Goal: Transaction & Acquisition: Purchase product/service

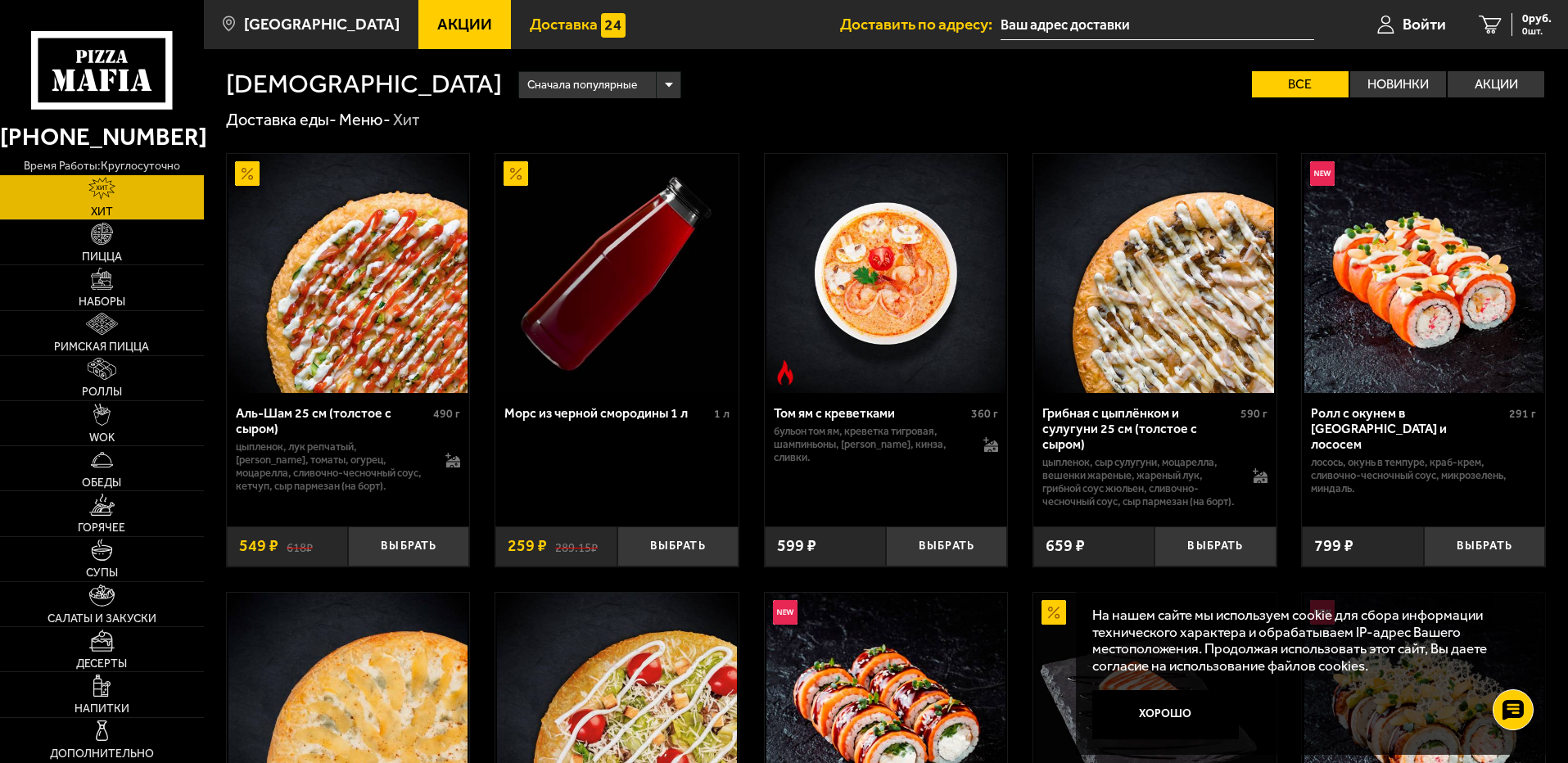
click at [560, 23] on span "Доставка" at bounding box center [563, 25] width 68 height 16
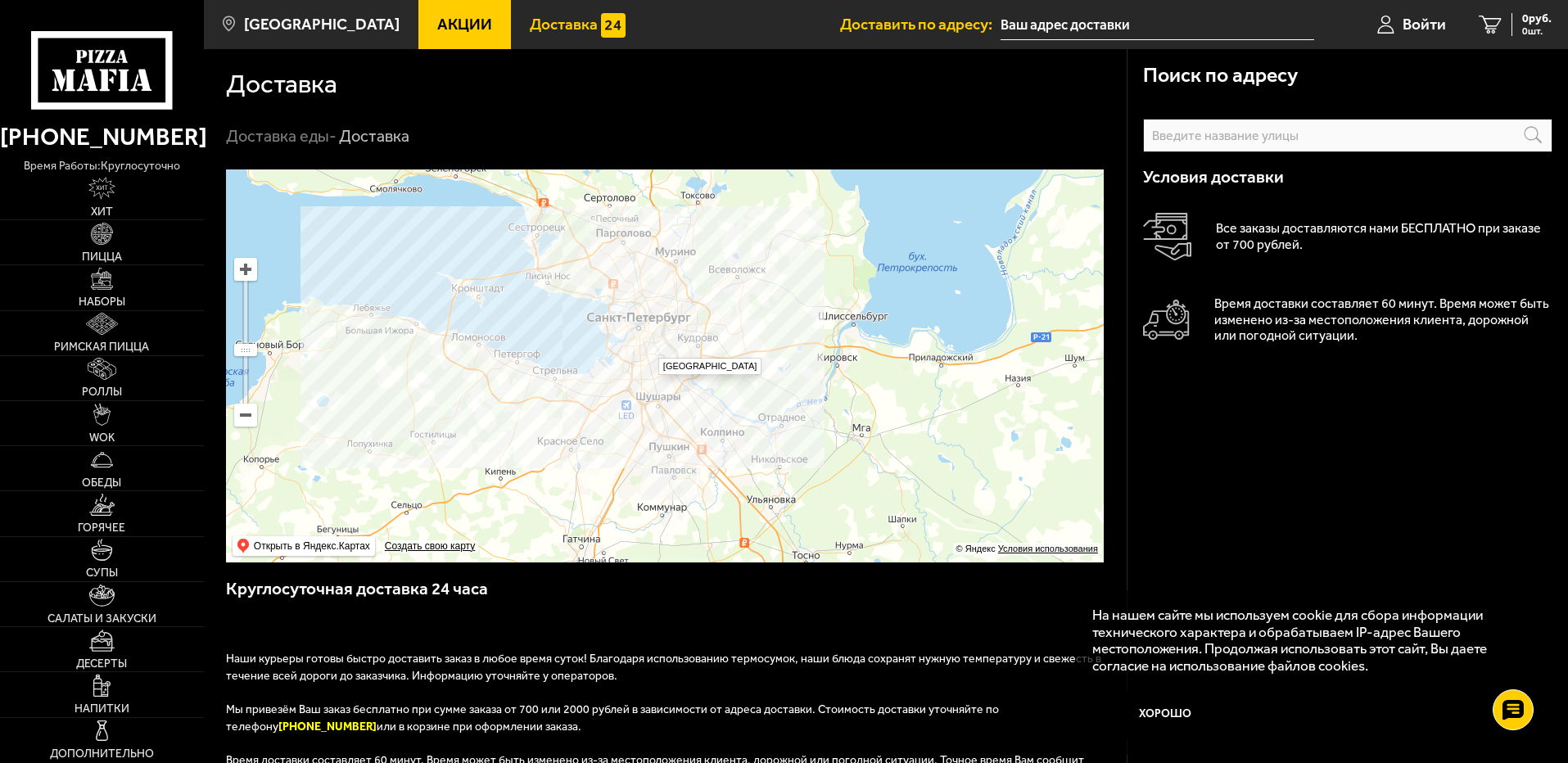
drag, startPoint x: 651, startPoint y: 350, endPoint x: 662, endPoint y: 338, distance: 16.3
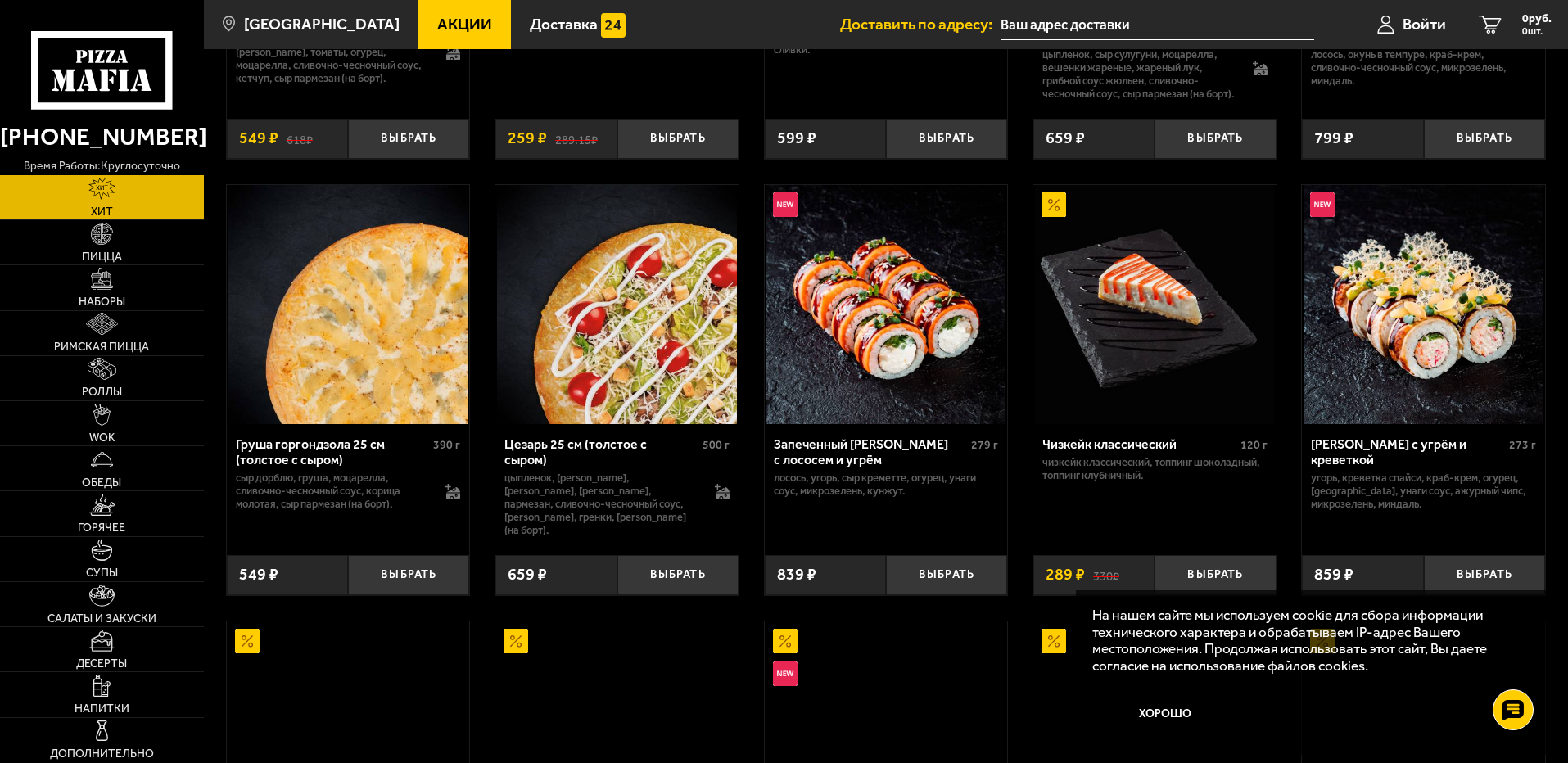
scroll to position [409, 0]
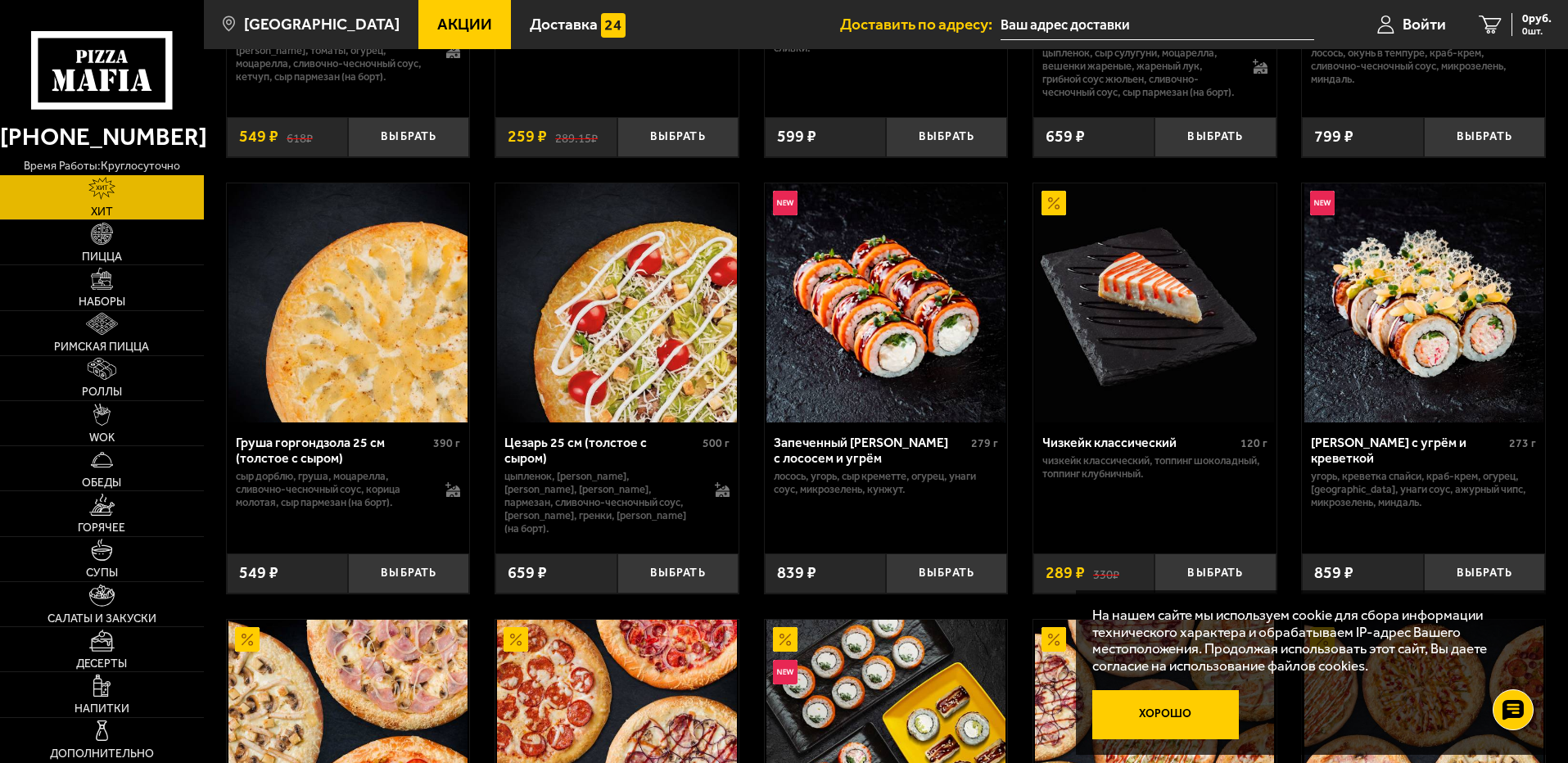
click at [1171, 719] on button "Хорошо" at bounding box center [1166, 715] width 148 height 50
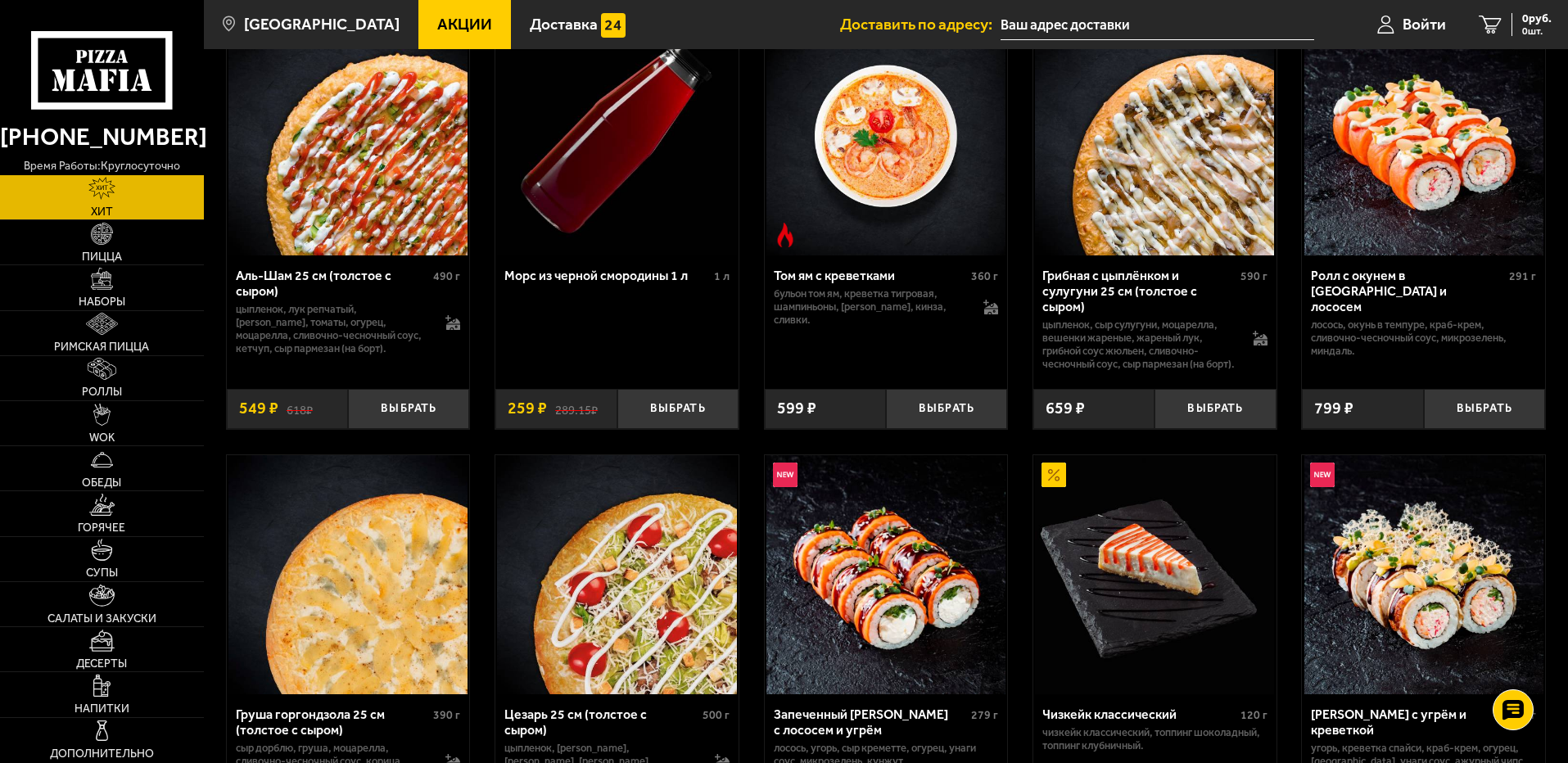
scroll to position [82, 0]
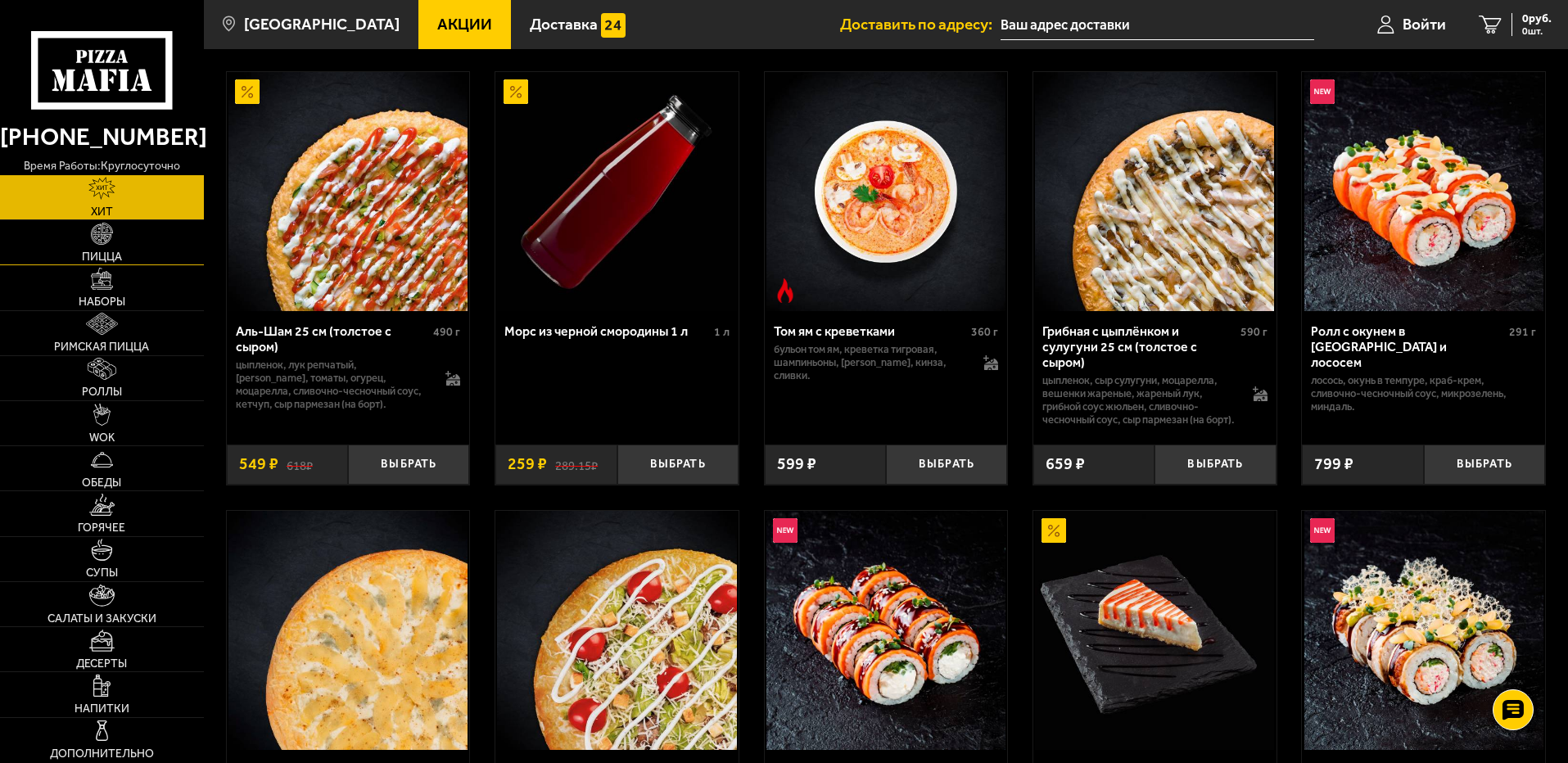
click at [149, 245] on link "Пицца" at bounding box center [102, 242] width 204 height 44
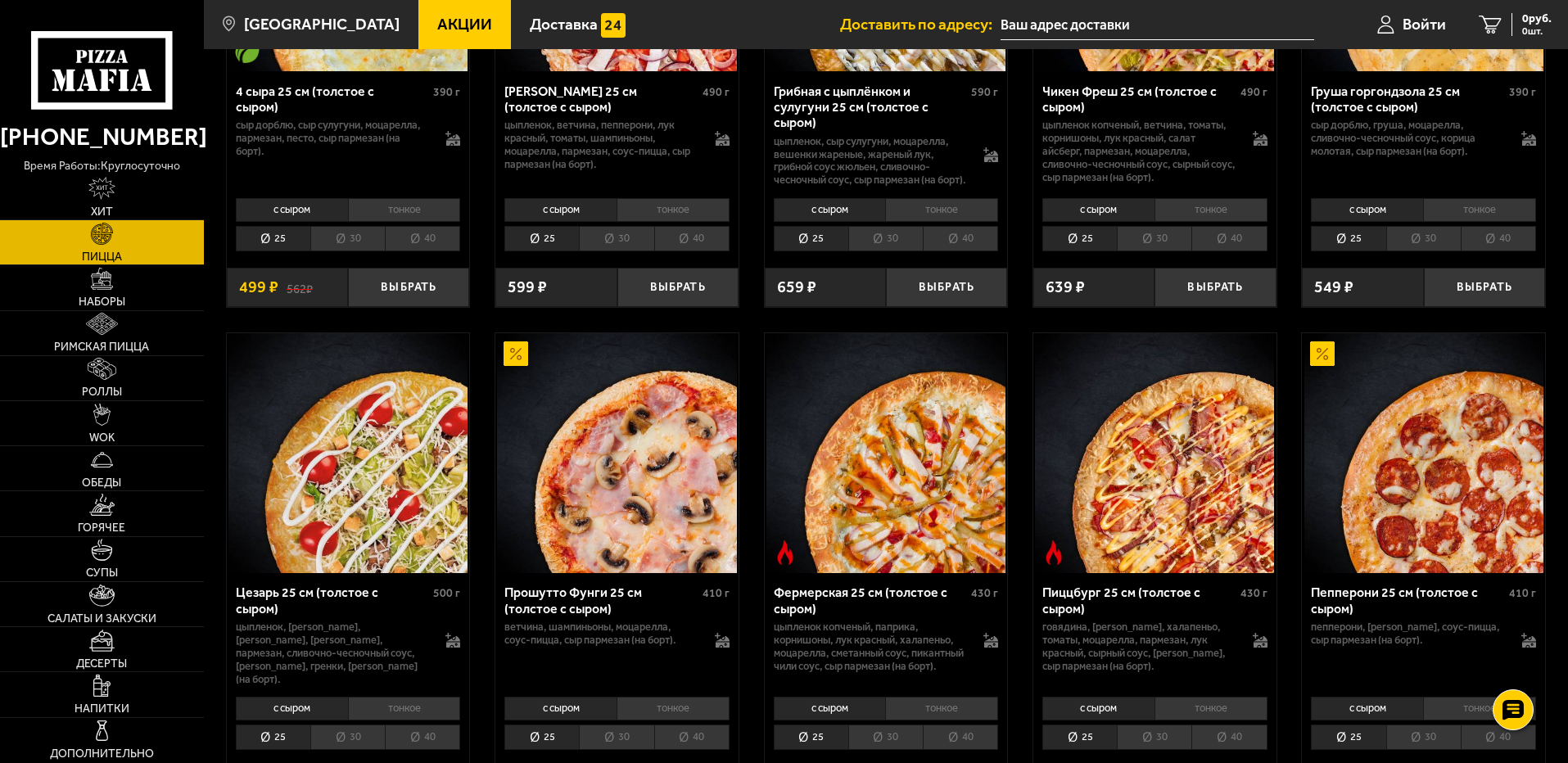
scroll to position [1310, 0]
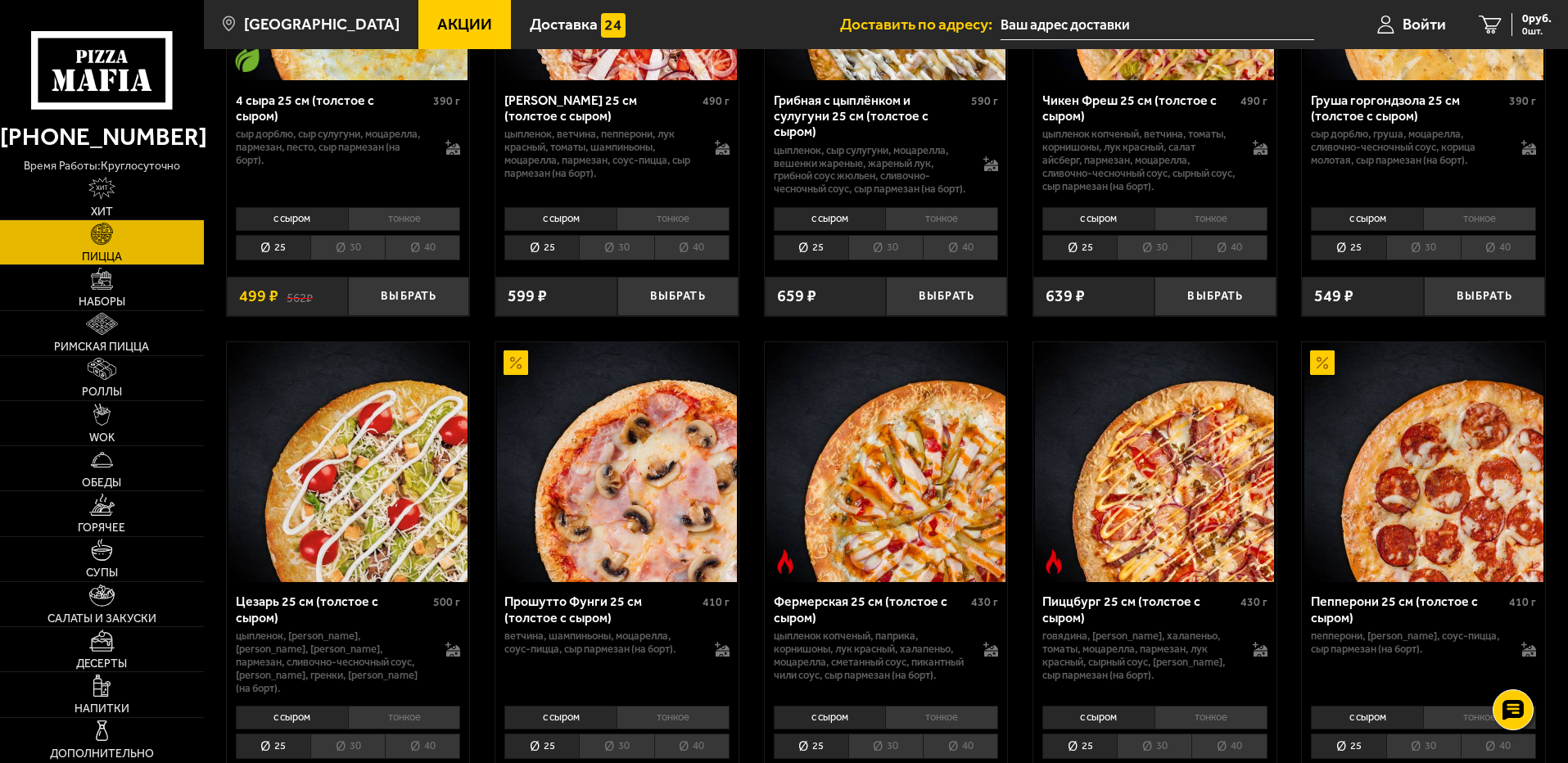
click at [885, 254] on li "30" at bounding box center [886, 248] width 74 height 26
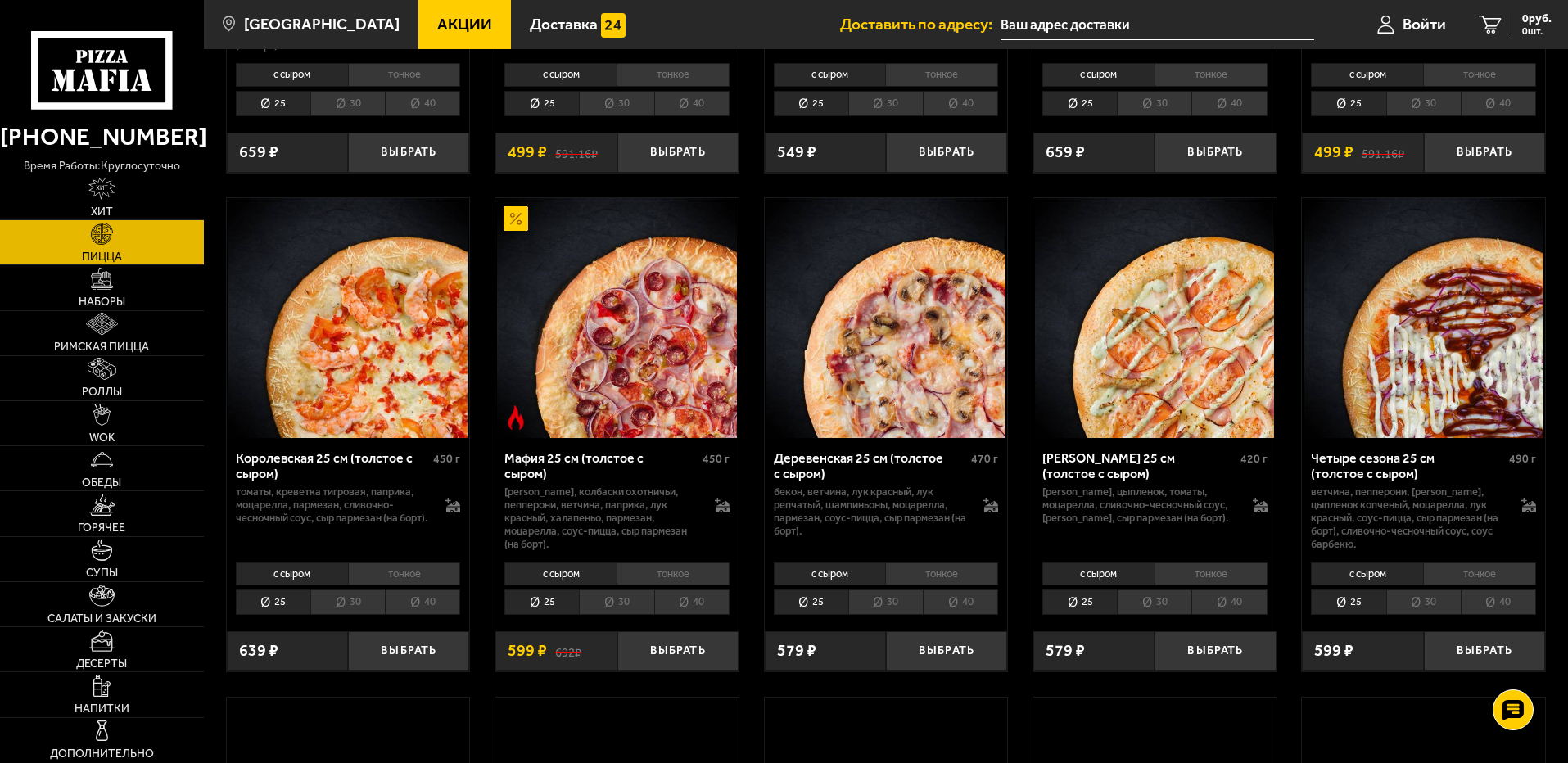
scroll to position [1965, 0]
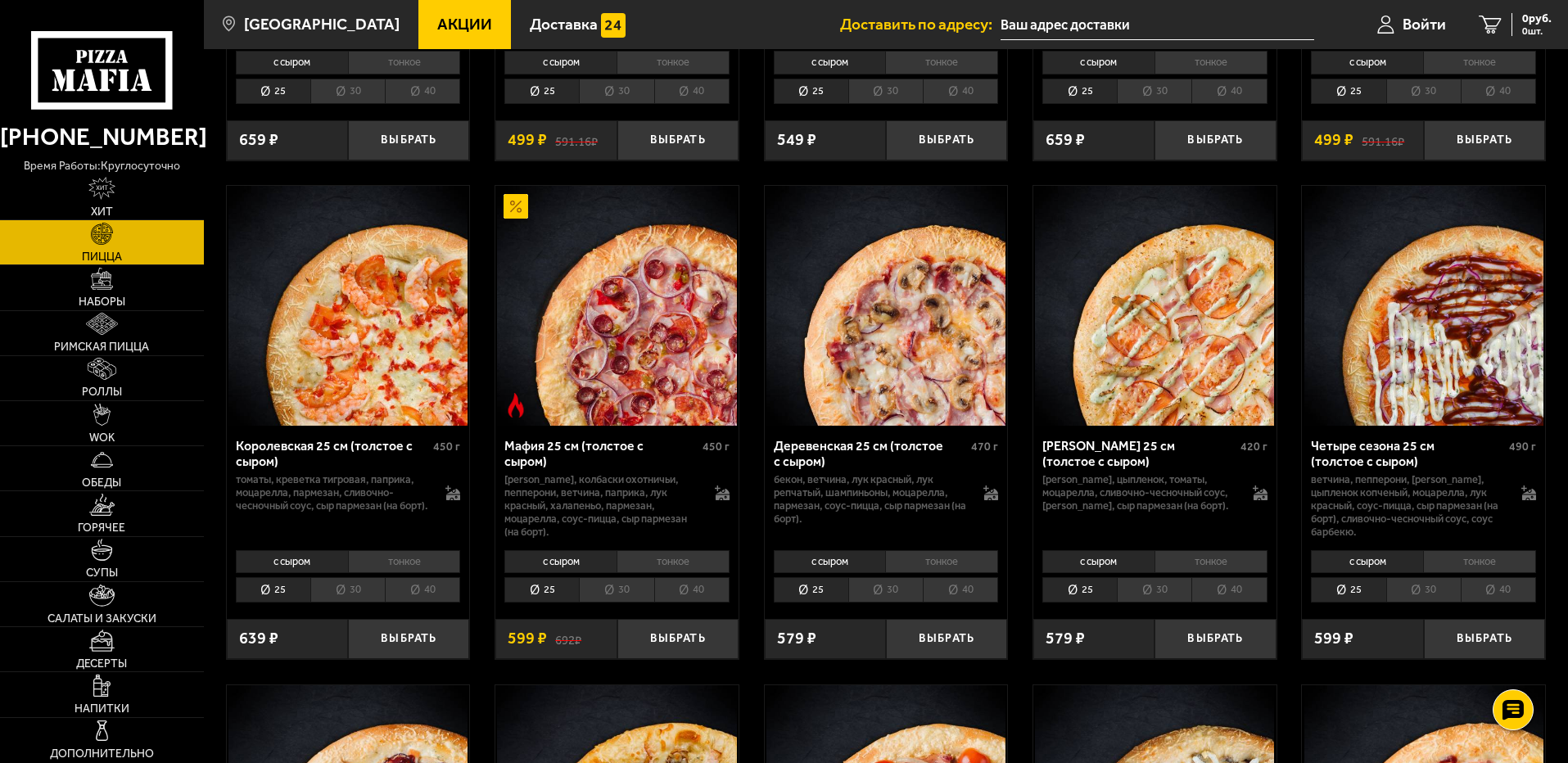
click at [1143, 600] on li "30" at bounding box center [1154, 590] width 74 height 26
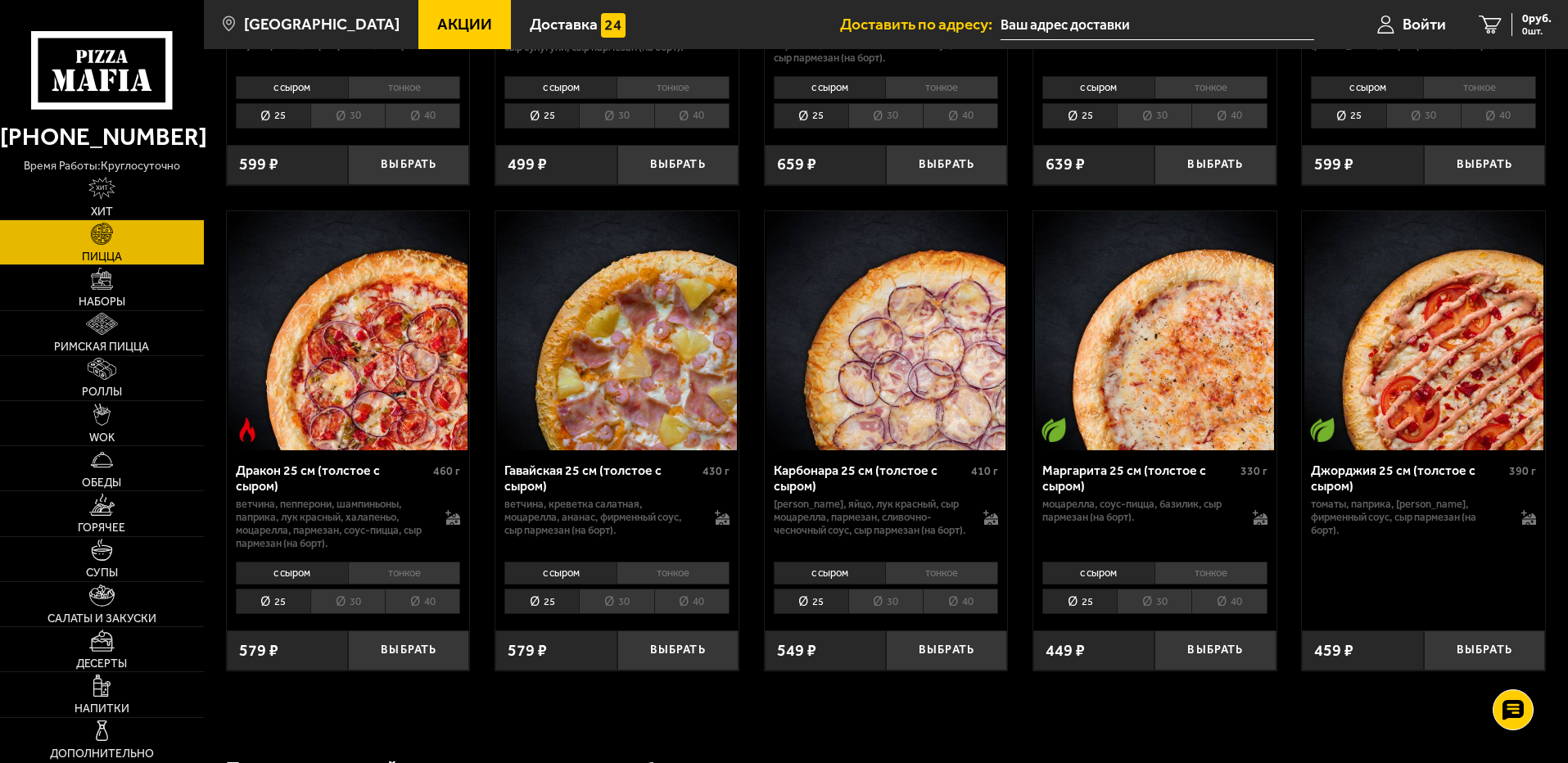
scroll to position [2949, 0]
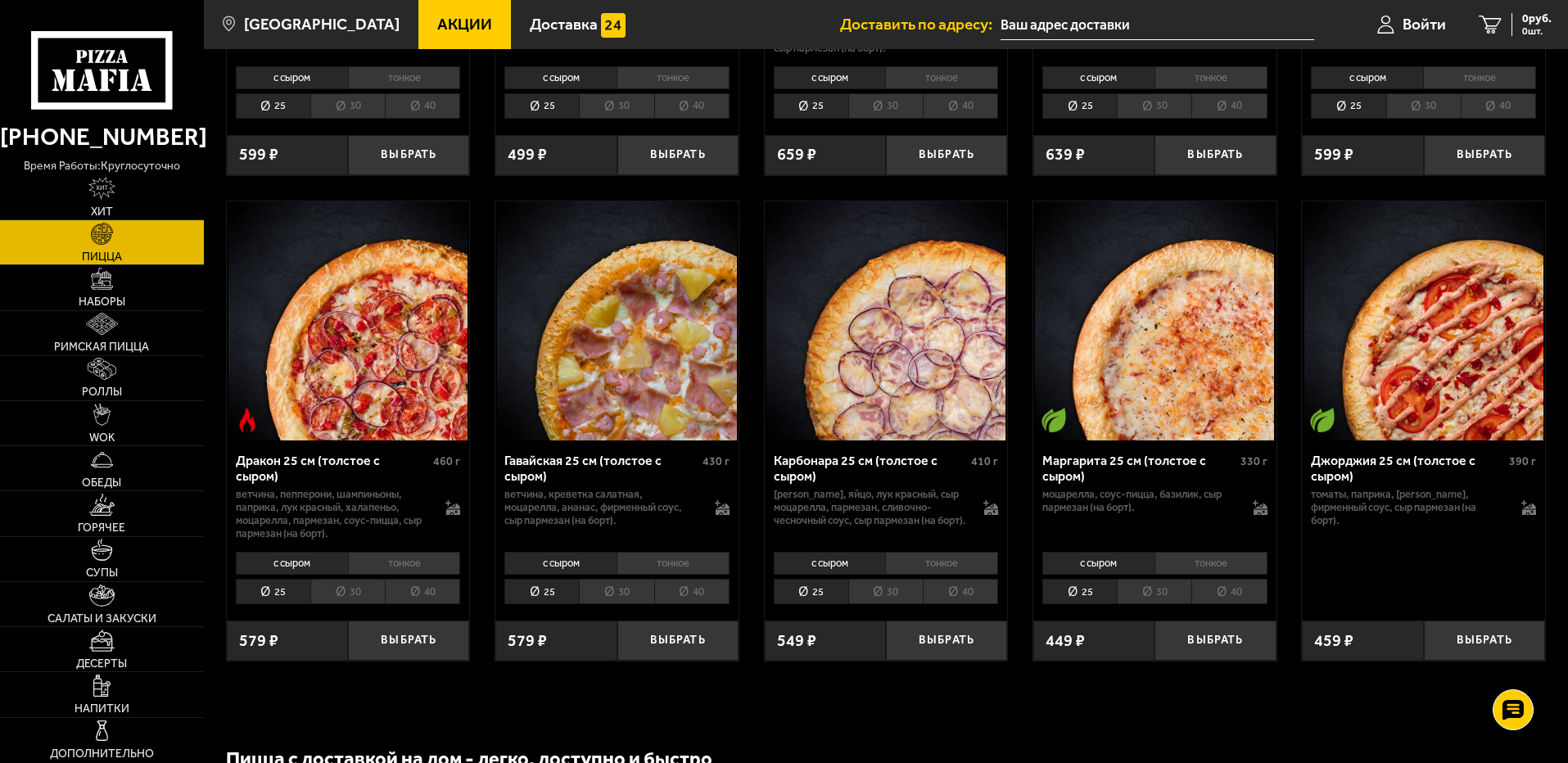
click at [634, 605] on li "30" at bounding box center [616, 591] width 74 height 26
